Goal: Find specific fact: Find specific fact

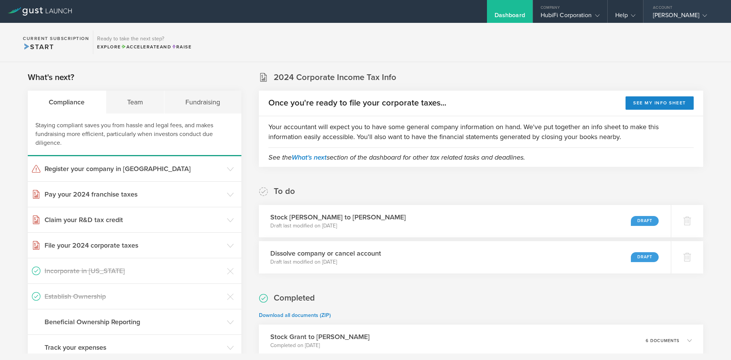
click at [680, 14] on div "[PERSON_NAME]" at bounding box center [685, 16] width 65 height 11
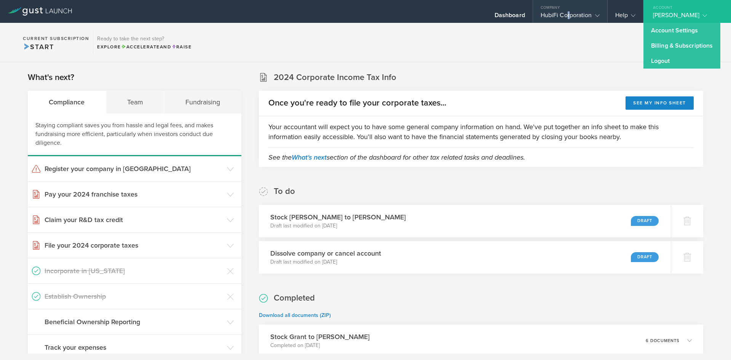
click at [565, 13] on div "HubiFi Corporation" at bounding box center [570, 16] width 59 height 11
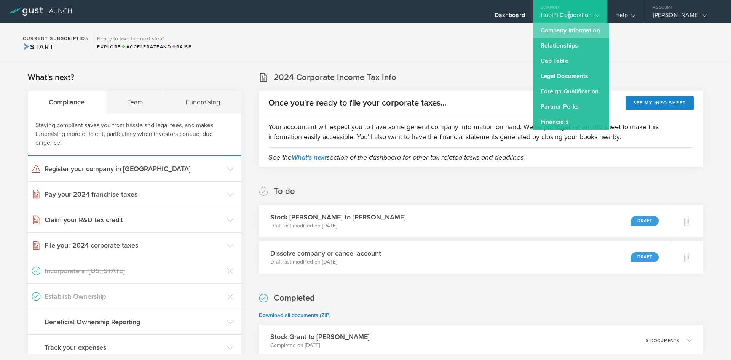
click at [561, 26] on link "Company Information" at bounding box center [571, 30] width 76 height 15
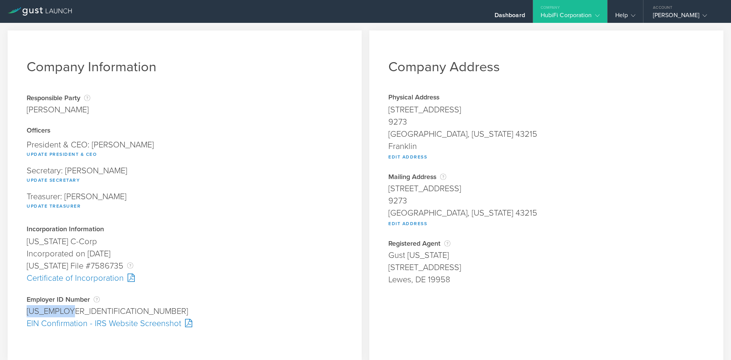
drag, startPoint x: 72, startPoint y: 311, endPoint x: 28, endPoint y: 312, distance: 44.2
click at [28, 312] on div "[US_EMPLOYER_IDENTIFICATION_NUMBER]" at bounding box center [185, 311] width 316 height 12
copy div "[US_EMPLOYER_IDENTIFICATION_NUMBER]"
click at [54, 284] on div "Certificate of Incorporation" at bounding box center [185, 278] width 316 height 12
drag, startPoint x: 57, startPoint y: 311, endPoint x: 40, endPoint y: 311, distance: 17.1
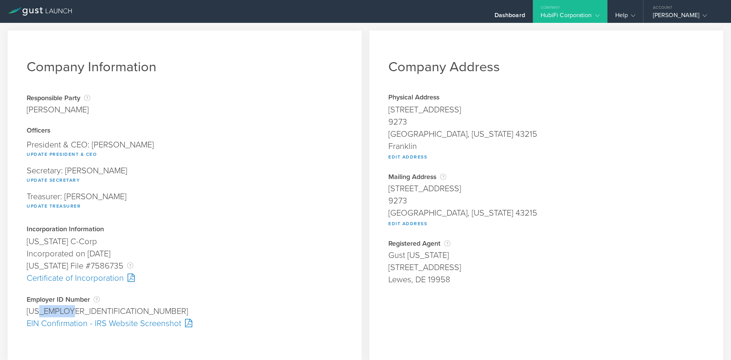
click at [40, 311] on div "[US_EMPLOYER_IDENTIFICATION_NUMBER]" at bounding box center [185, 311] width 316 height 12
copy div "2569717"
